Goal: Transaction & Acquisition: Purchase product/service

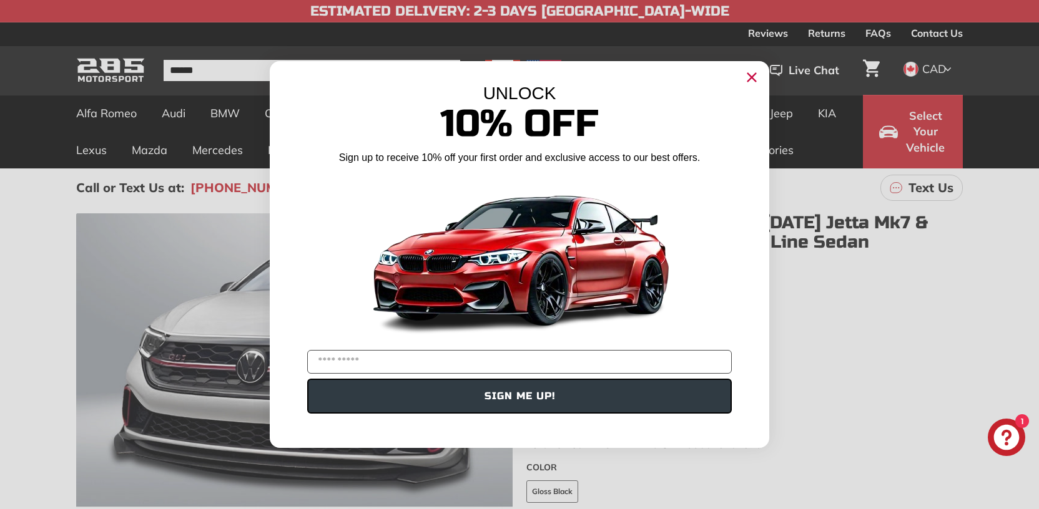
click at [745, 83] on circle "Close dialog" at bounding box center [751, 77] width 19 height 19
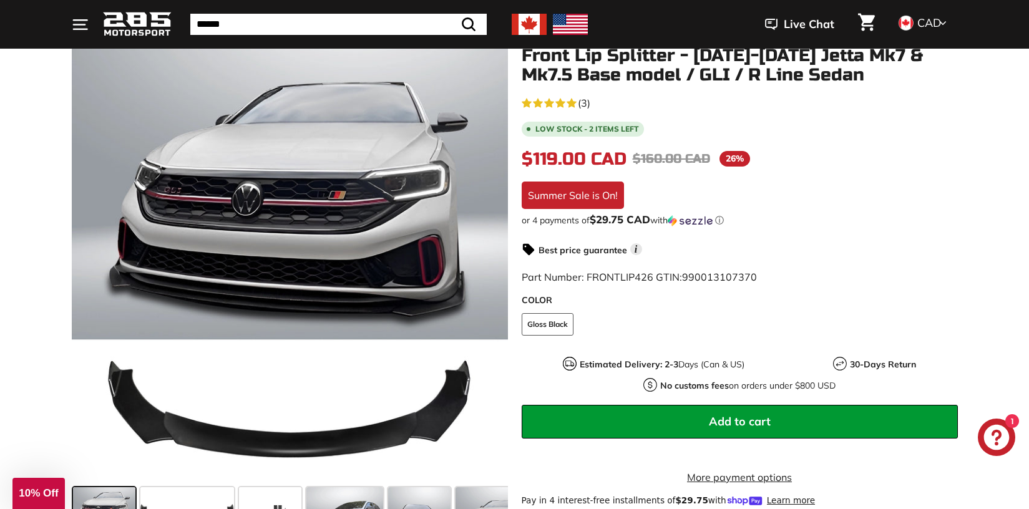
scroll to position [200, 0]
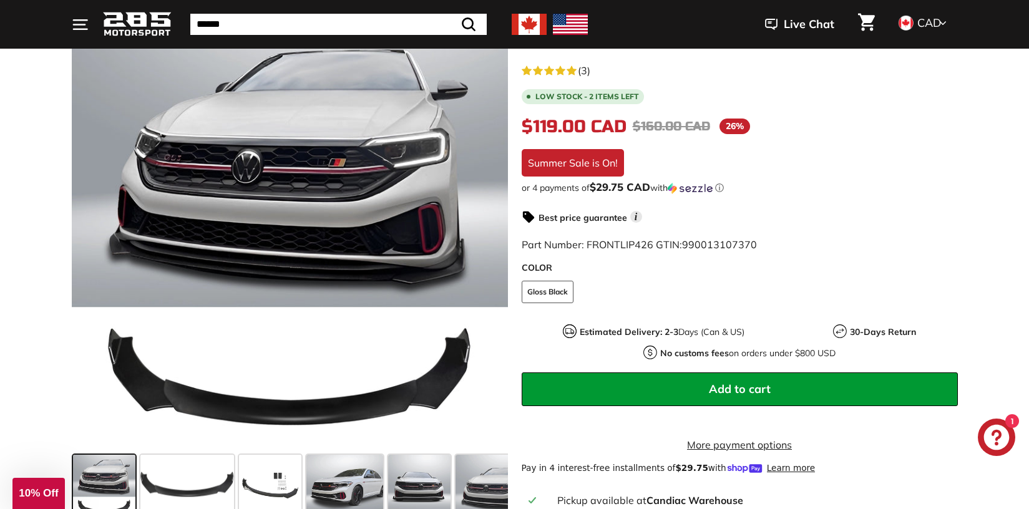
click at [707, 390] on button "Add to cart" at bounding box center [740, 390] width 436 height 34
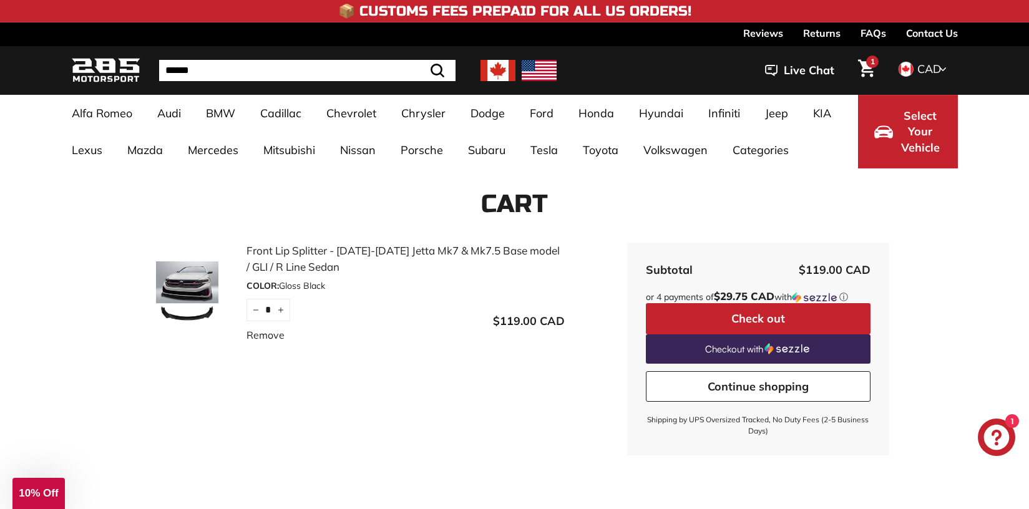
click at [775, 318] on button "Check out" at bounding box center [758, 318] width 225 height 31
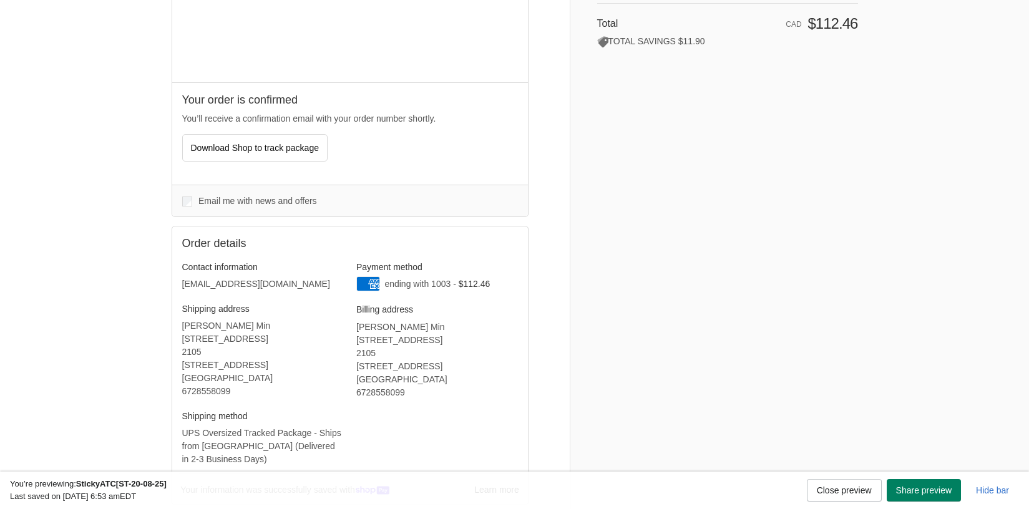
scroll to position [304, 0]
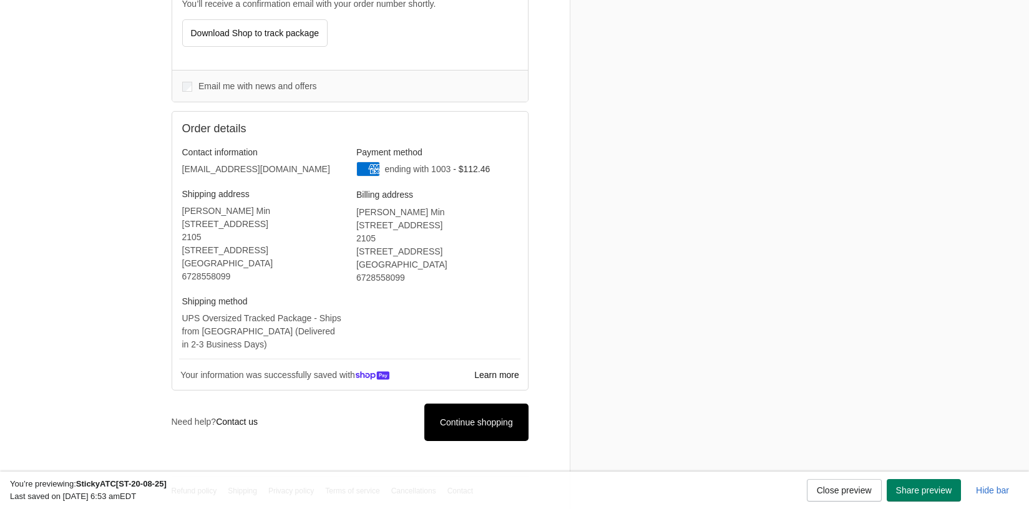
click at [475, 422] on icon at bounding box center [476, 422] width 12 height 12
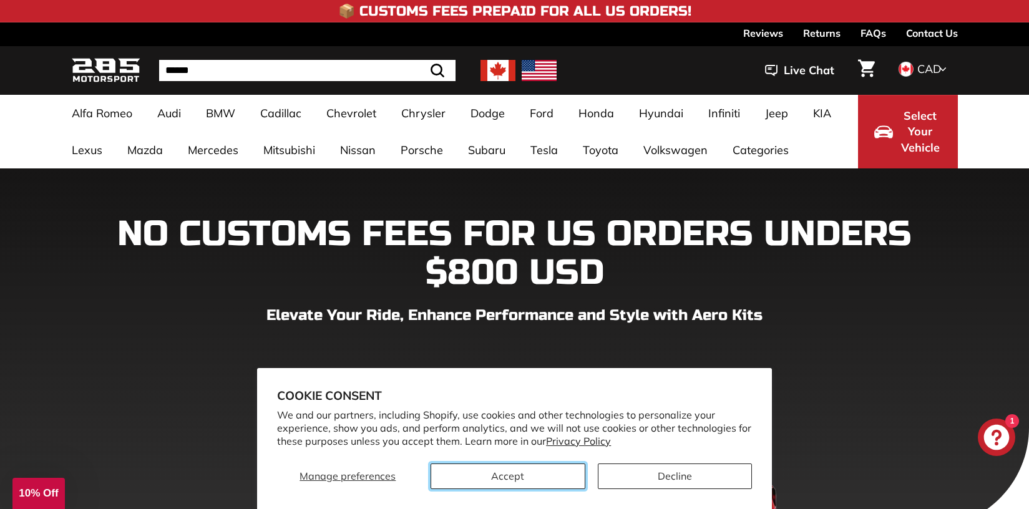
click at [544, 470] on button "Accept" at bounding box center [508, 477] width 154 height 26
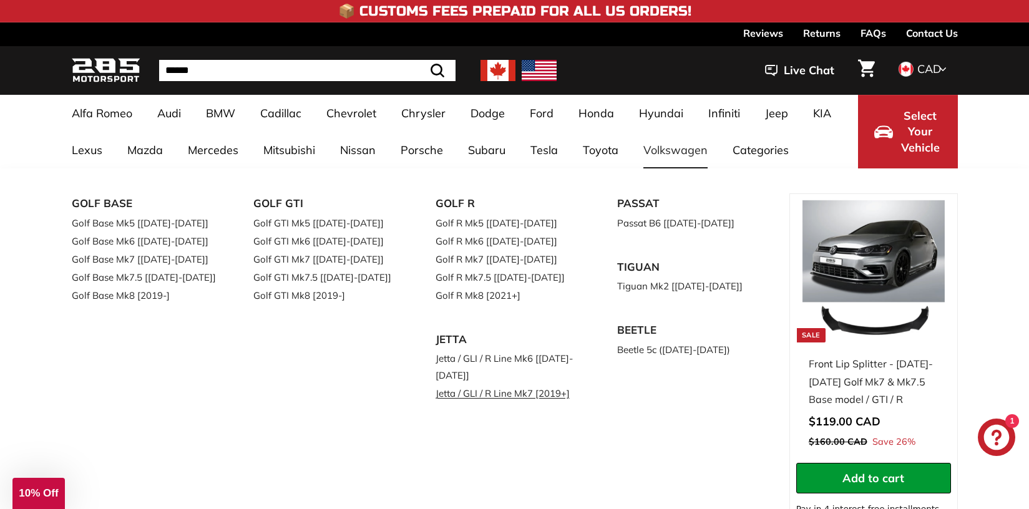
click at [484, 393] on link "Jetta / GLI / R Line Mk7 [2019+]" at bounding box center [509, 394] width 147 height 18
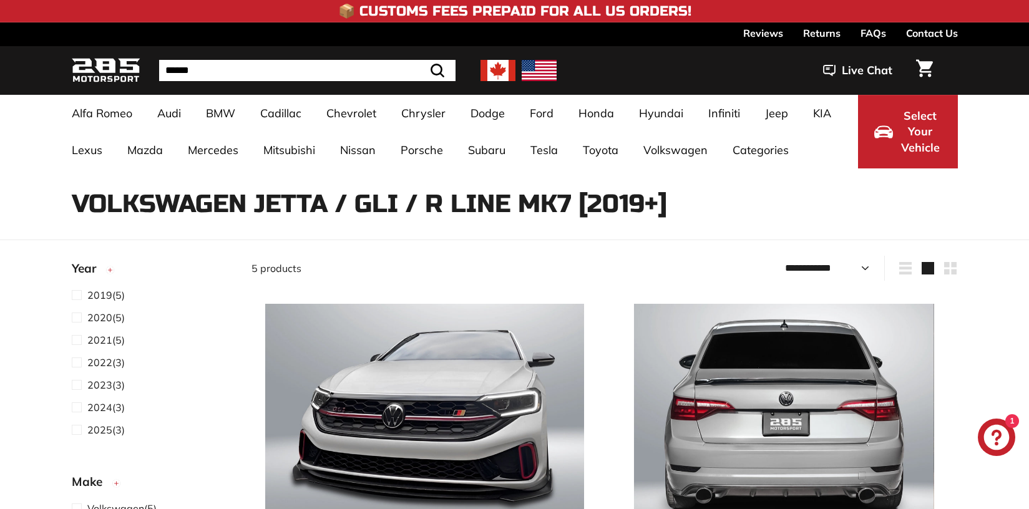
select select "**********"
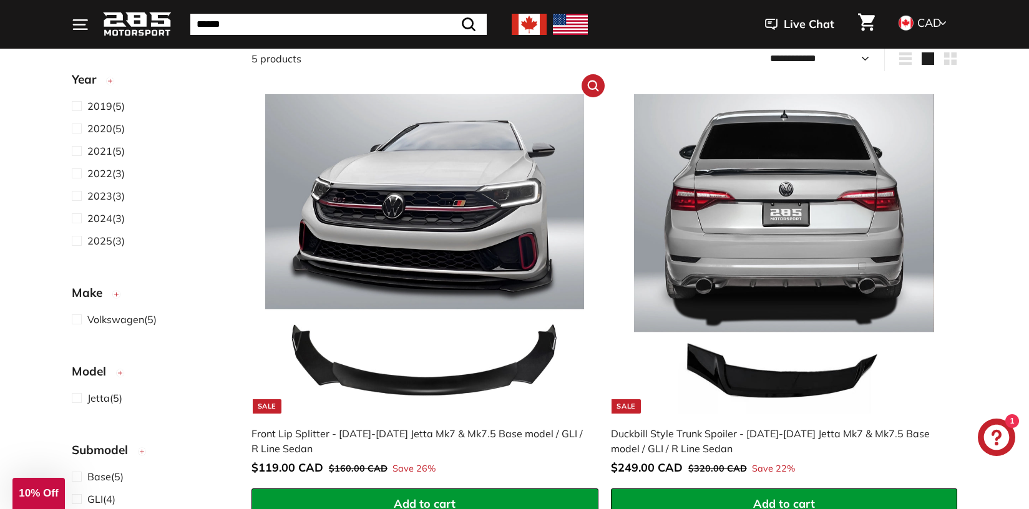
scroll to position [32, 0]
